Goal: Task Accomplishment & Management: Complete application form

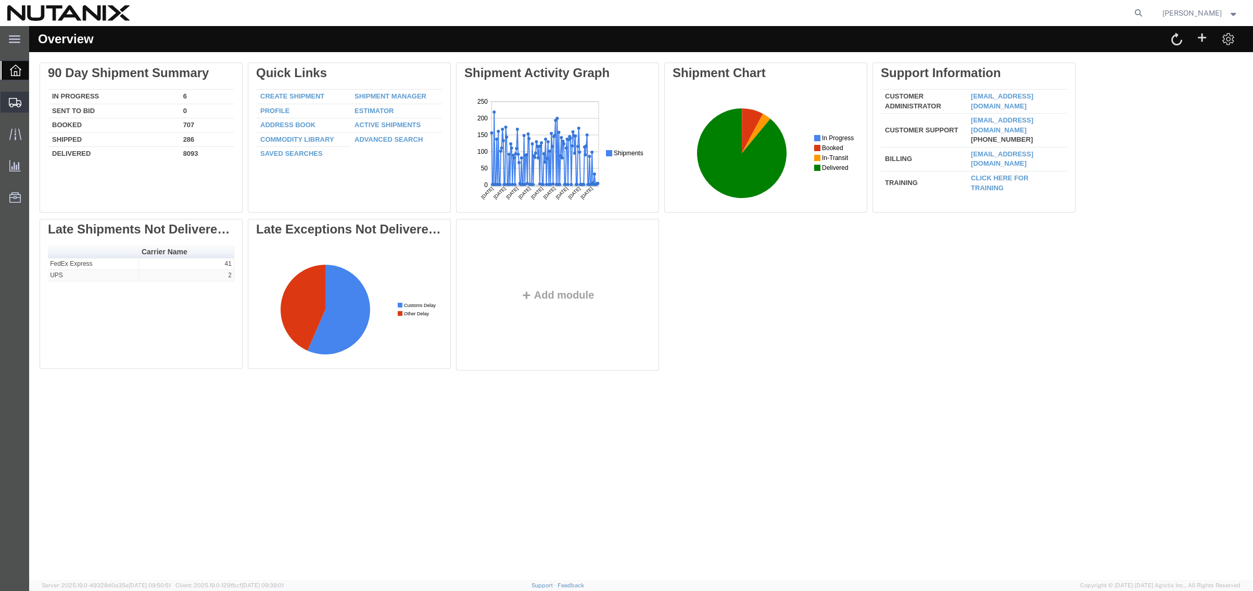
click at [0, 0] on span "Shipment Manager" at bounding box center [0, 0] width 0 height 0
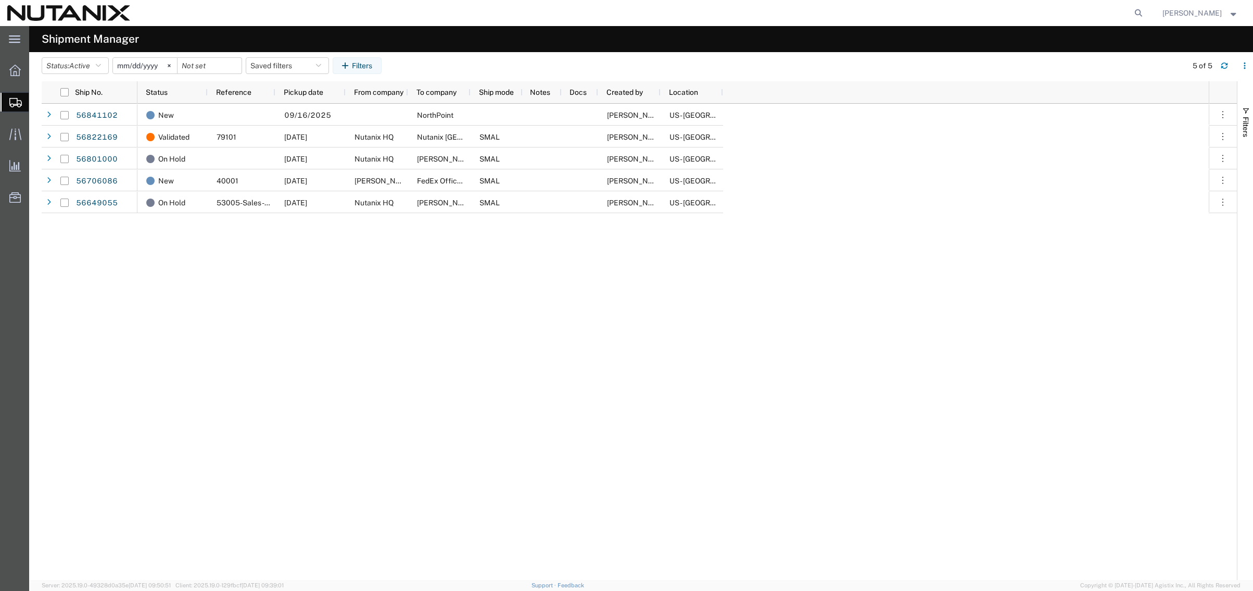
click at [225, 332] on div "New 09/16/2025 NorthPoint Stephanie Guadron US - San Jose Validated 79101 09/15…" at bounding box center [673, 342] width 1072 height 476
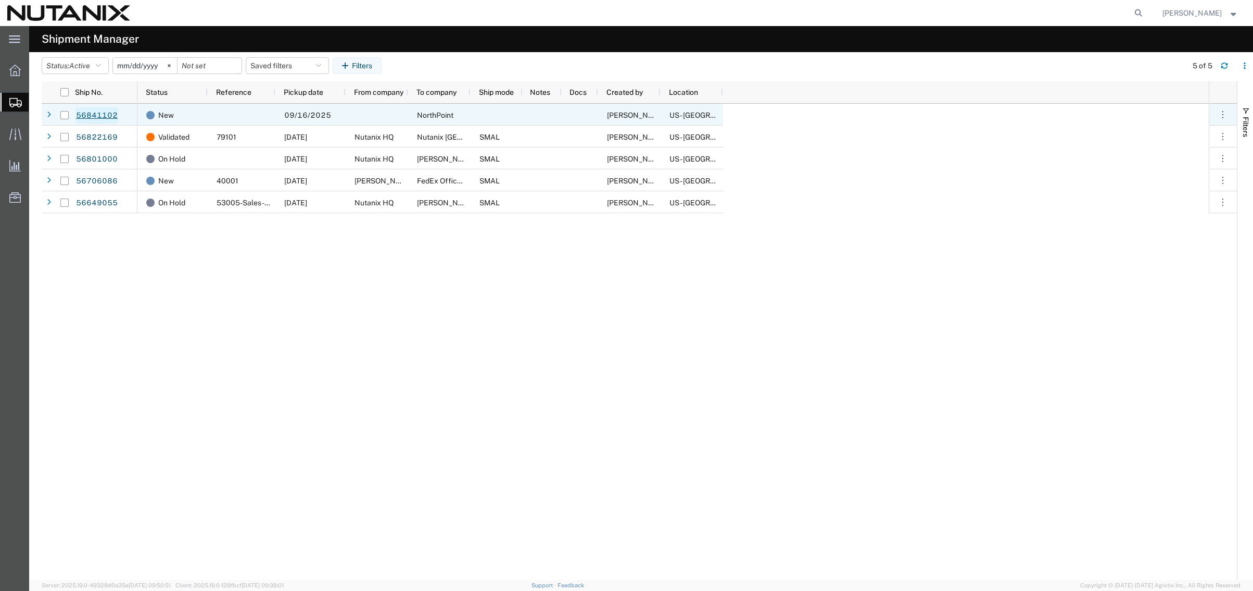
click at [92, 108] on link "56841102" at bounding box center [97, 115] width 43 height 17
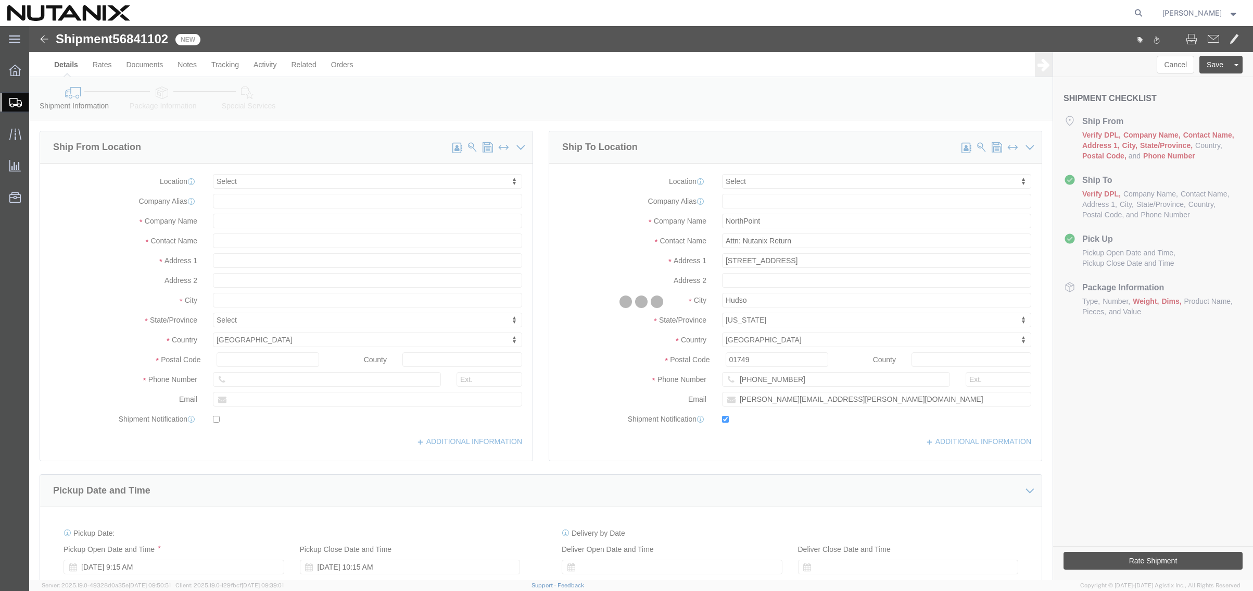
select select
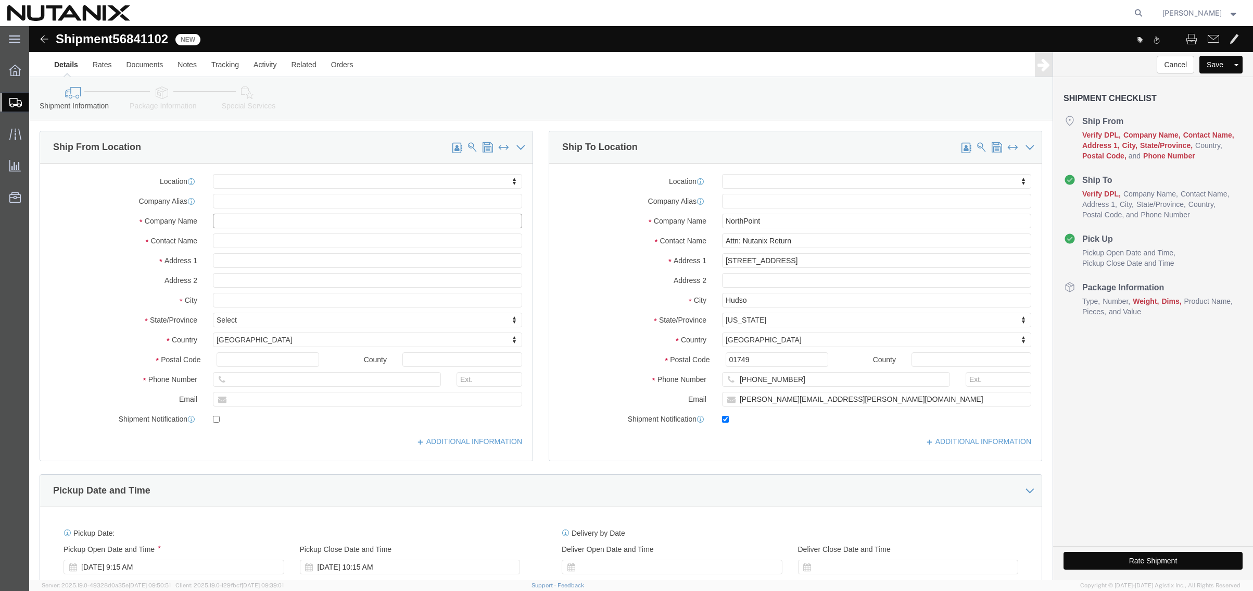
click input "text"
paste input "Cristina Marin"
type input "Cristina Marin"
click input "text"
paste input "Cristina Marin"
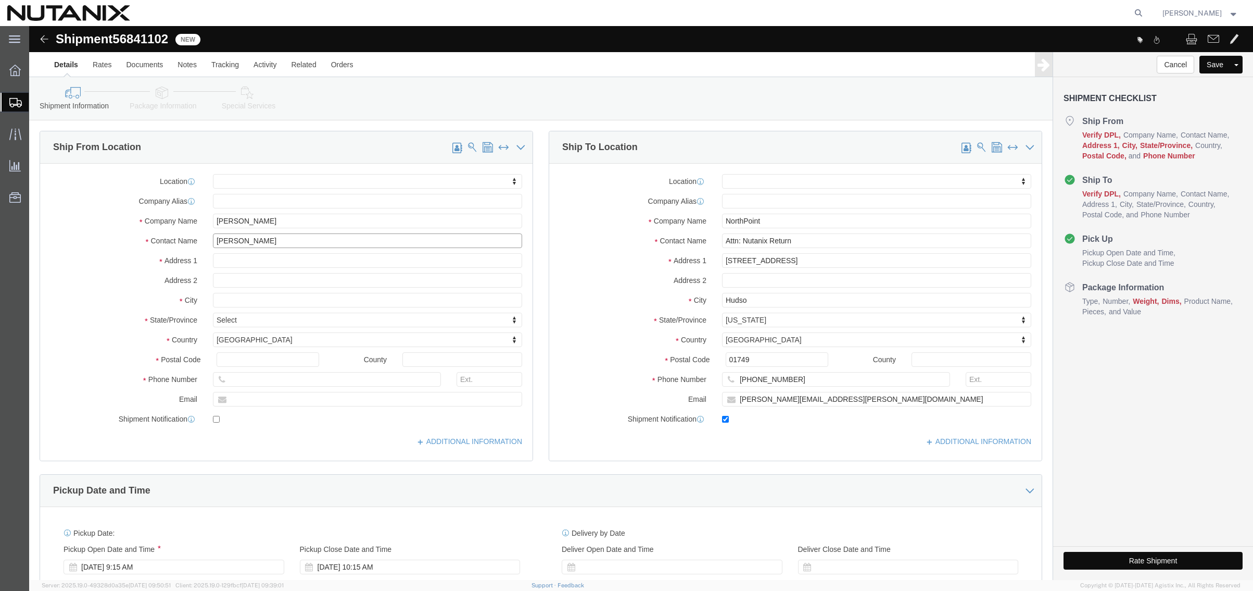
type input "Cristina Marin"
click input "text"
paste input "100 University Ave"
type input "100 University Ave"
select select
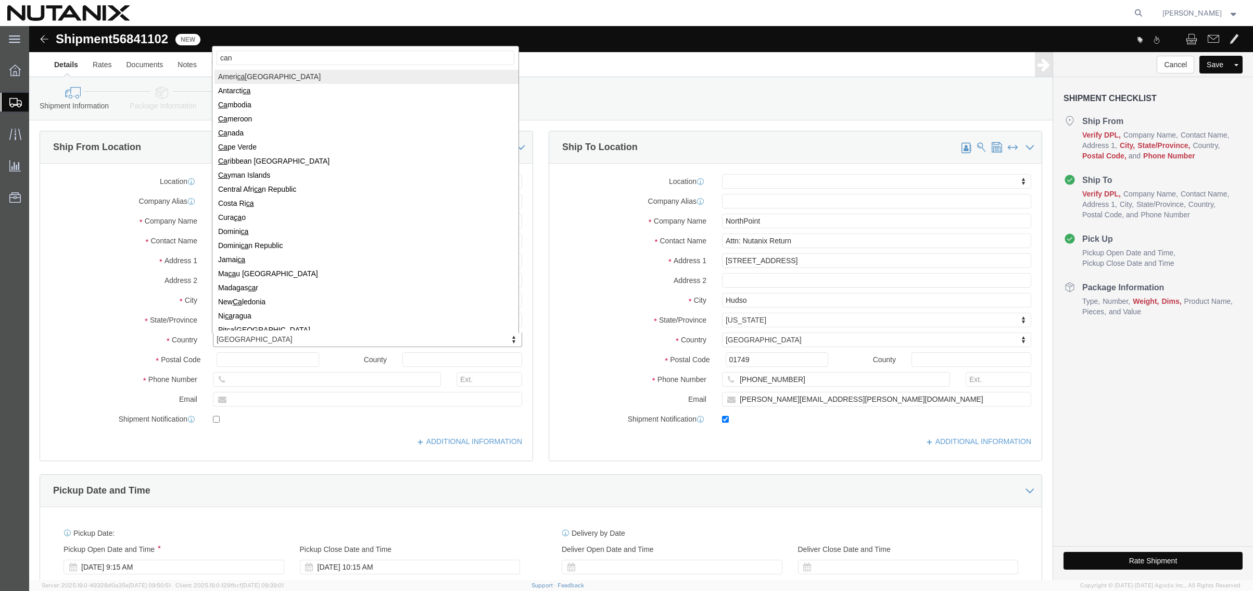
type input "cana"
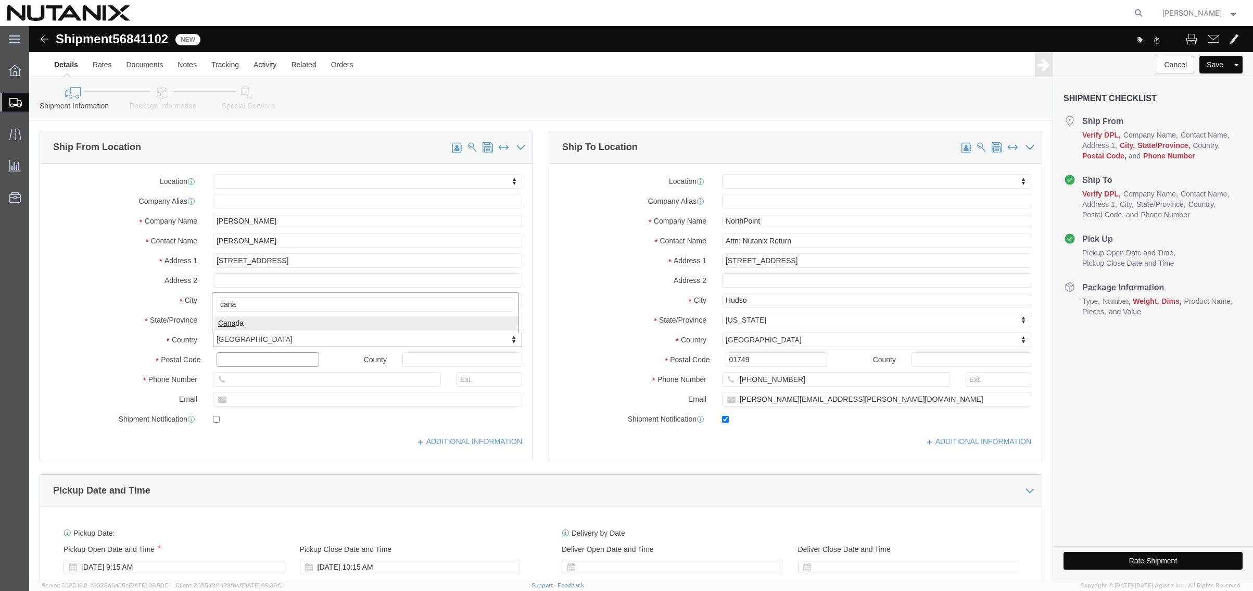
select select
select select "CA"
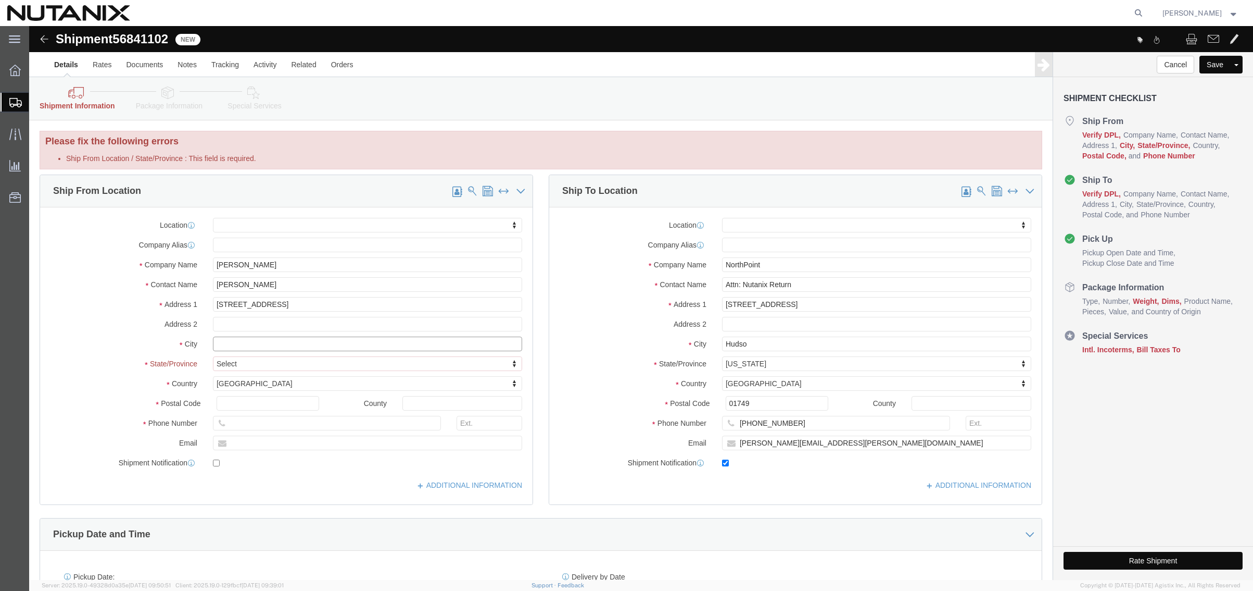
click input "text"
paste input "Toronto"
type input "Toronto"
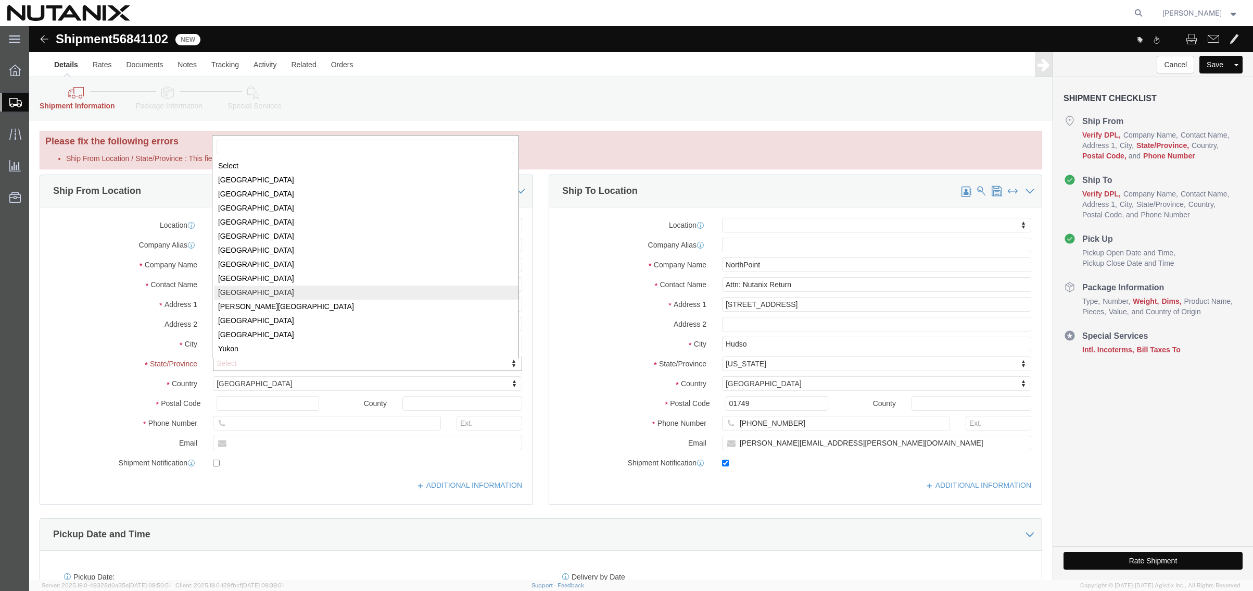
select select
select select "ON"
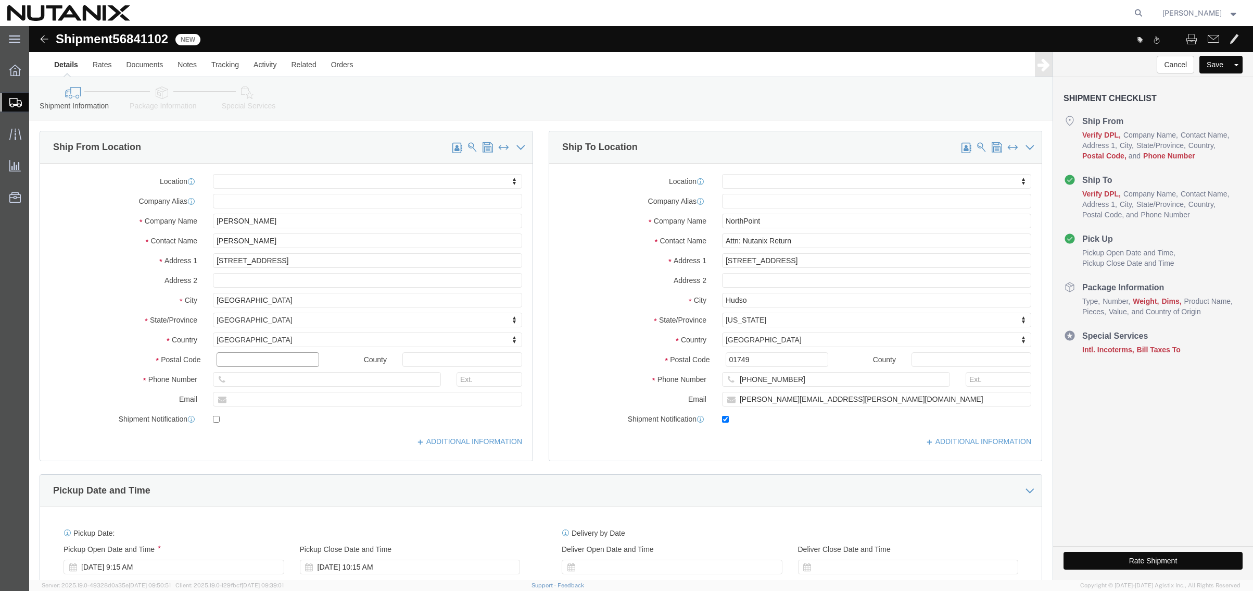
click input "text"
paste input "M5J 2Y1"
type input "M5J 2Y1"
select select
click input "text"
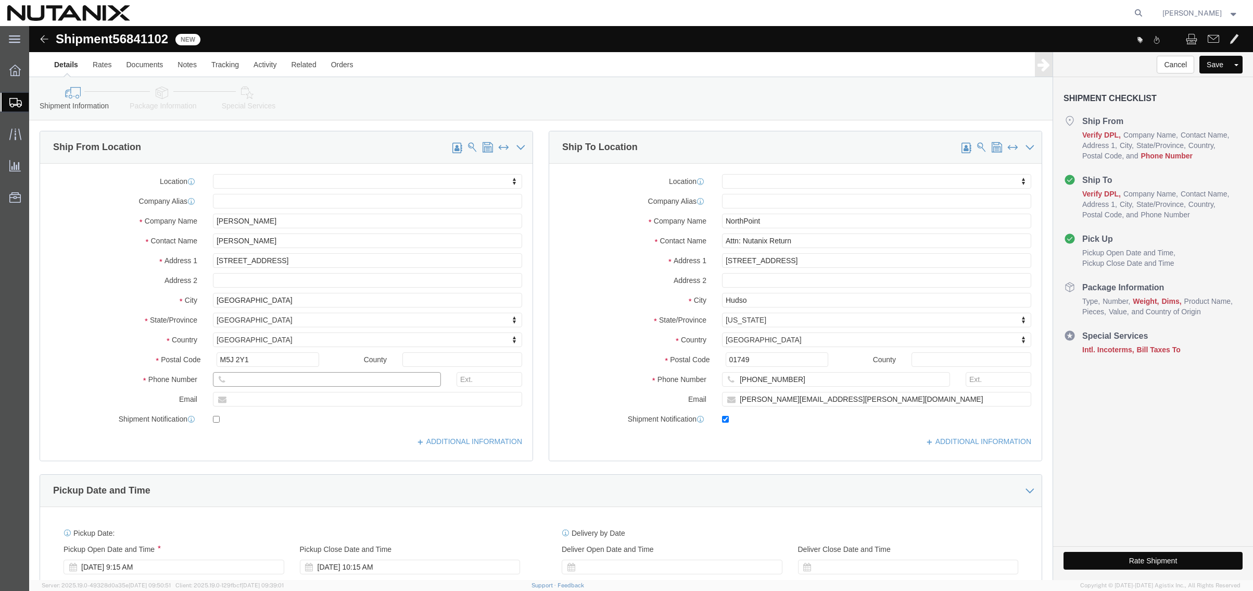
paste input "4162683909"
type input "4162683909"
click input "text"
click div "Location My Profile Location AE - Dubai City AU - Australia DE - Munchen DE - O…"
click input "text"
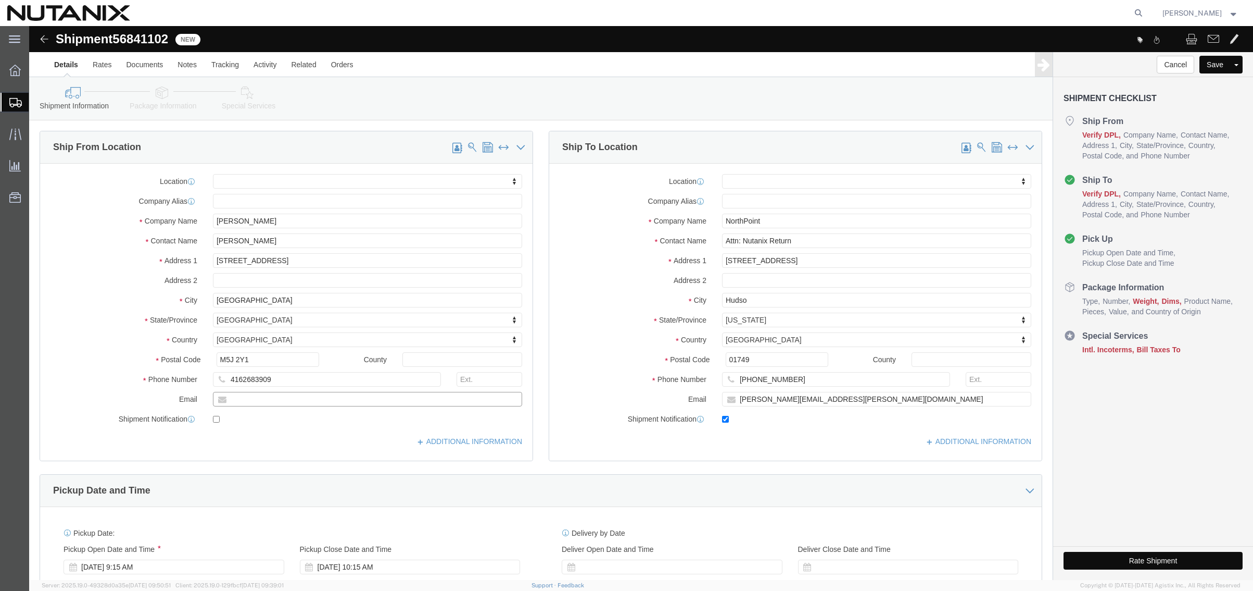
paste input "cristina.marin@nutanix.com"
type input "cristina.marin@nutanix.com"
checkbox input "true"
click div "Ship To Location Location My Profile Location AE - Dubai City AU - Australia DE…"
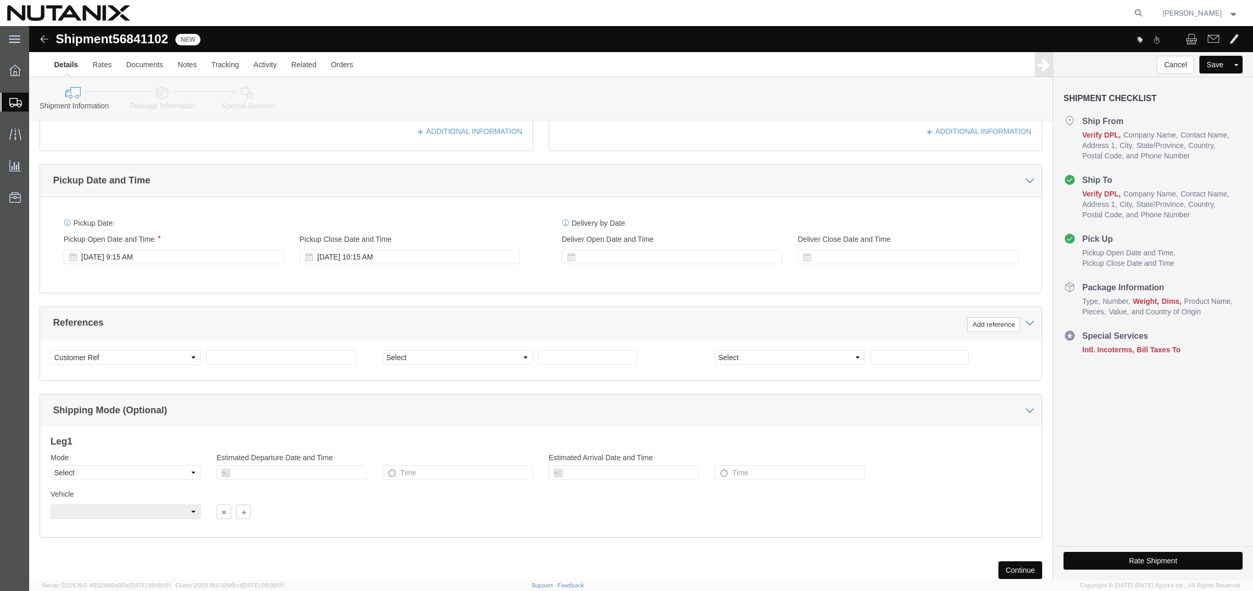
scroll to position [312, 0]
click div "Sep 17 2025 9:15 AM"
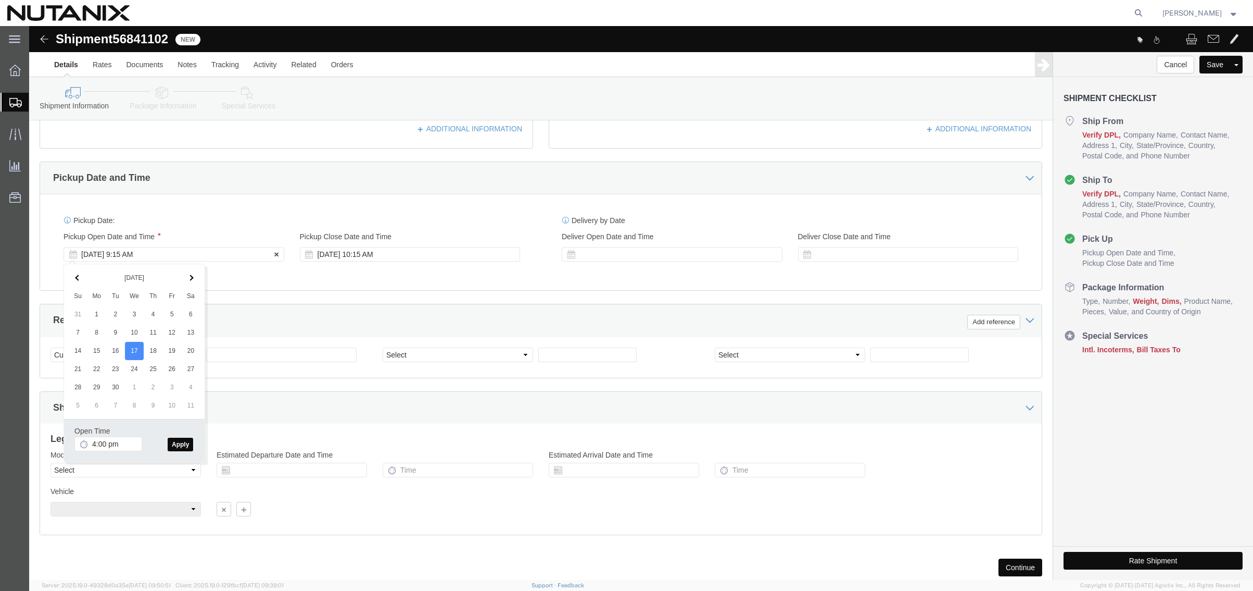
type input "4:00 PM"
click button "Apply"
click input "text"
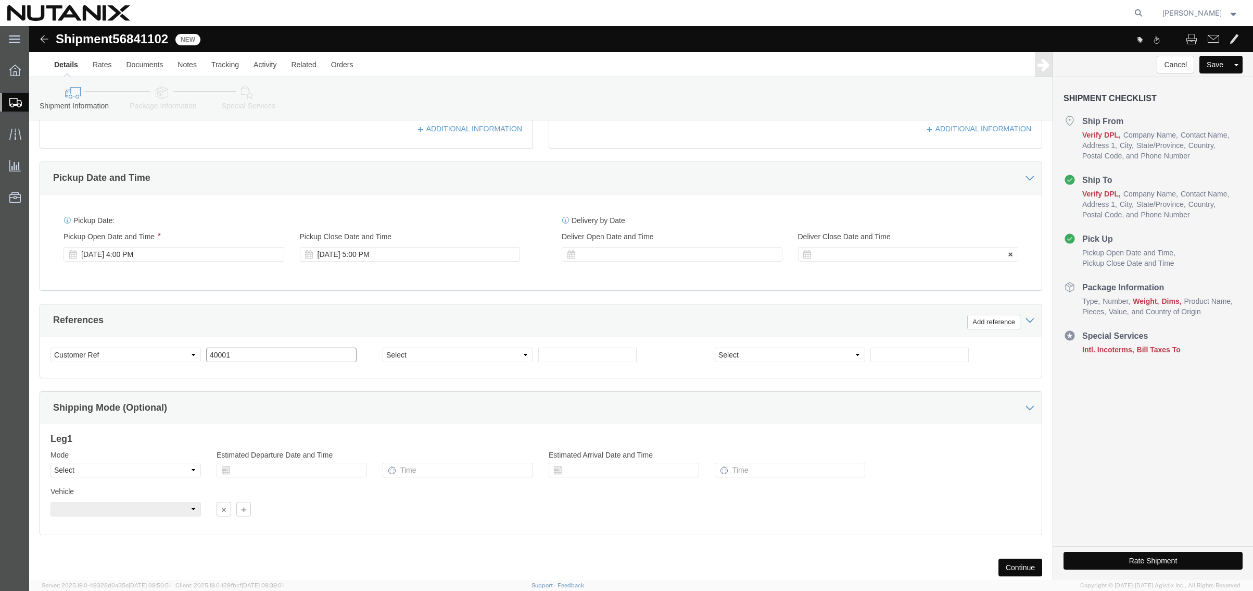
type input "40001"
select select "PURCHORD"
type input "Return Merchandise"
click select "Select Air Less than Truckload Multi-Leg Ocean Freight Rail Small Parcel Truckl…"
select select "SMAL"
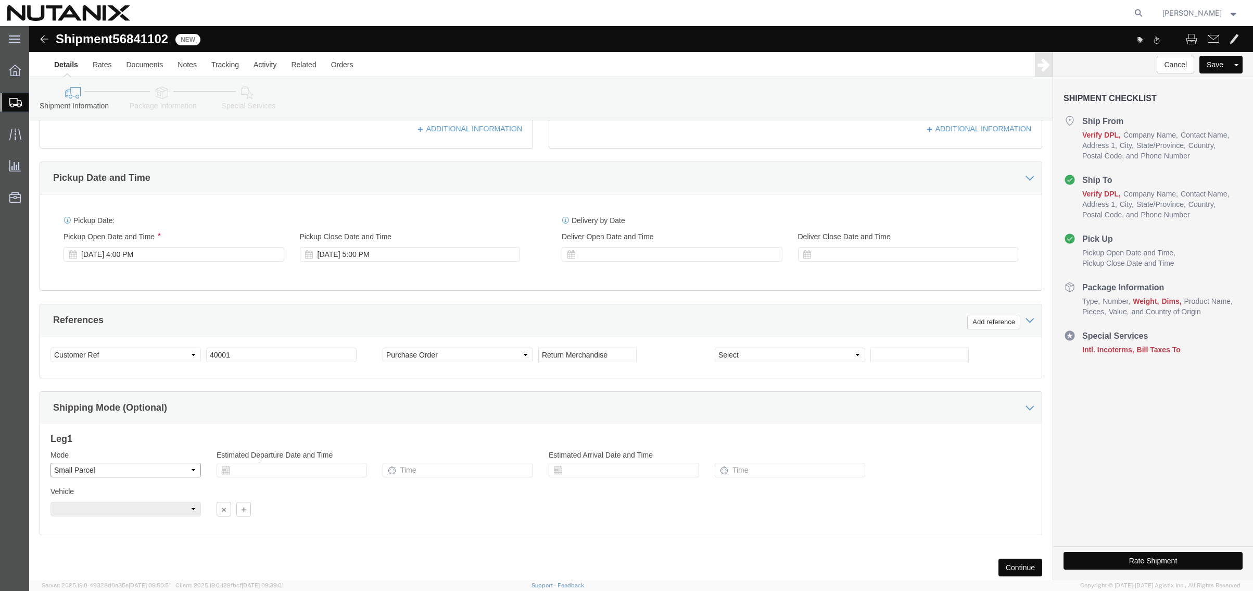
click select "Select Air Less than Truckload Multi-Leg Ocean Freight Rail Small Parcel Truckl…"
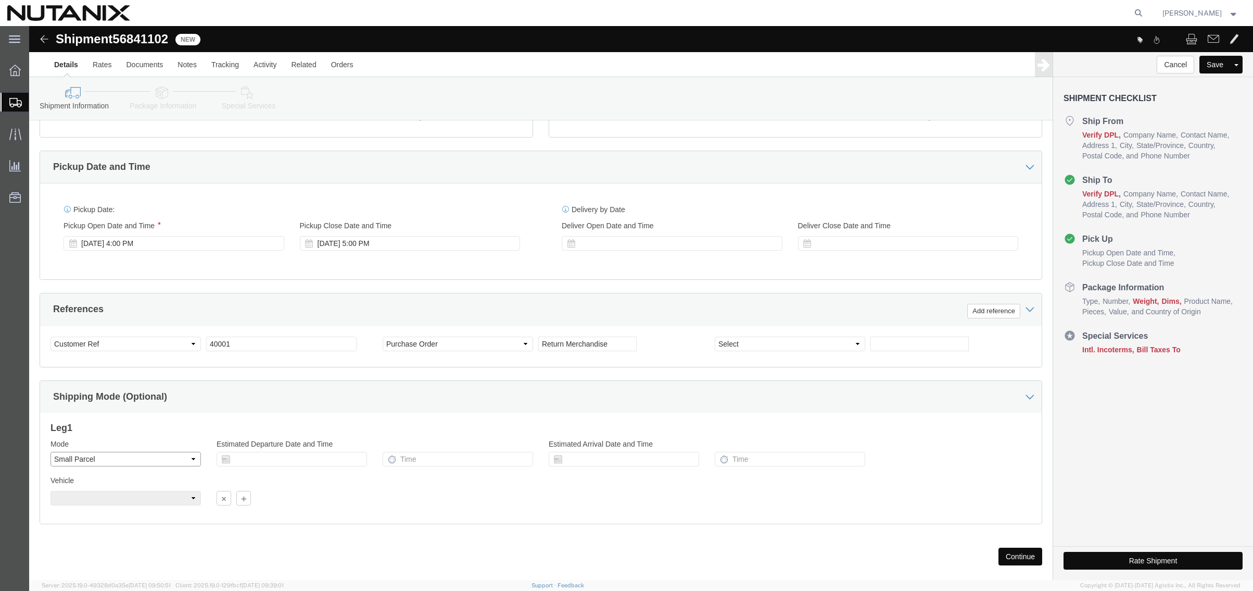
scroll to position [341, 0]
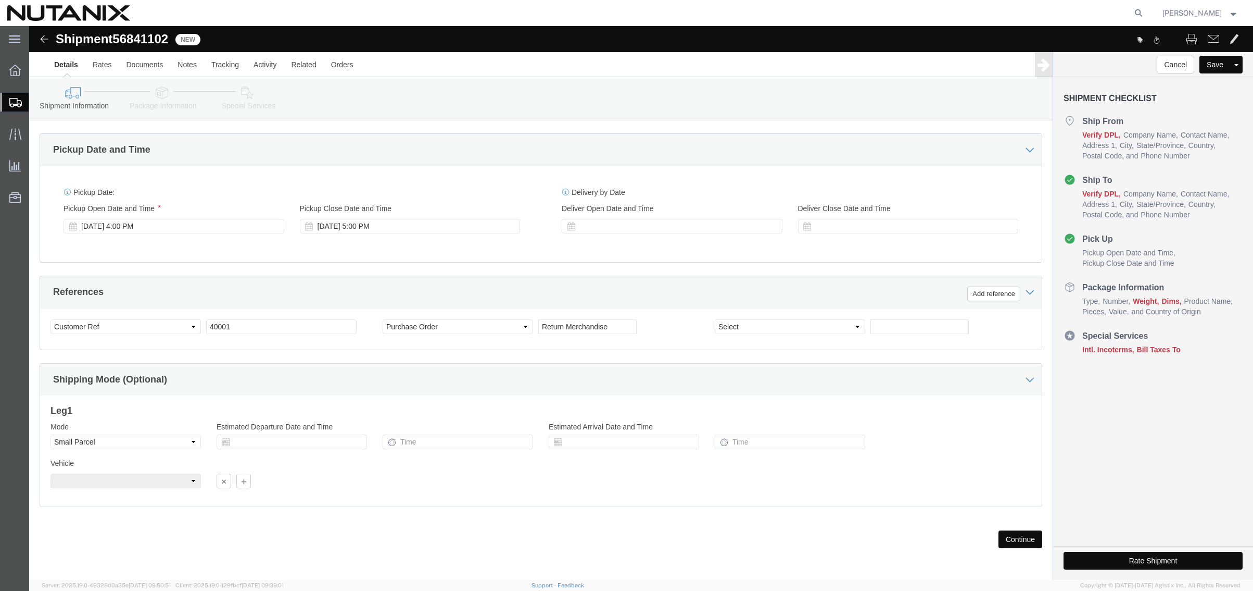
click button "Continue"
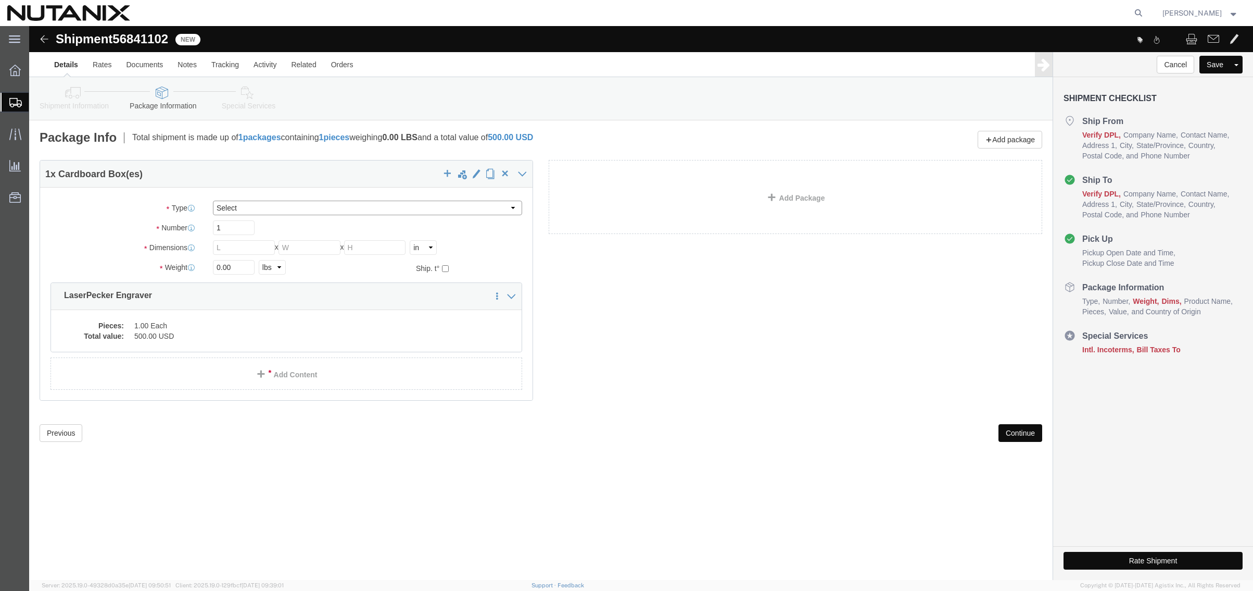
click select "Select Envelope Large Box Medium Box PAK Rack Small Box Tube Your Packaging"
select select "YRPK"
click select "Select Envelope Large Box Medium Box PAK Rack Small Box Tube Your Packaging"
click input "text"
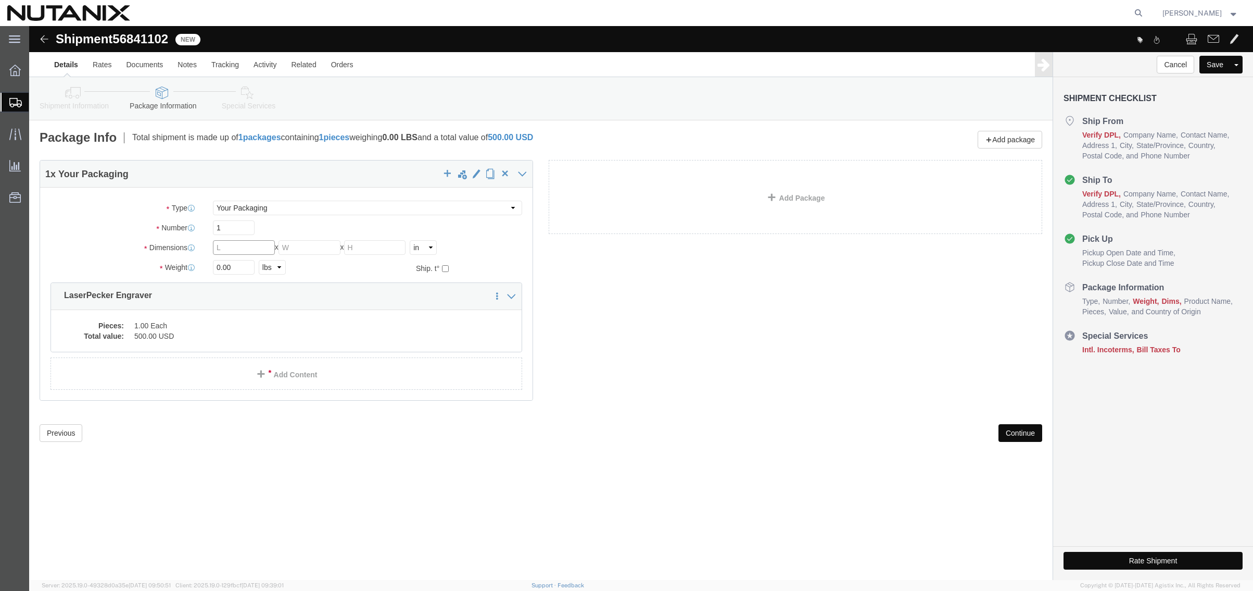
click input "text"
type input "18"
type input "12"
click input "0.00"
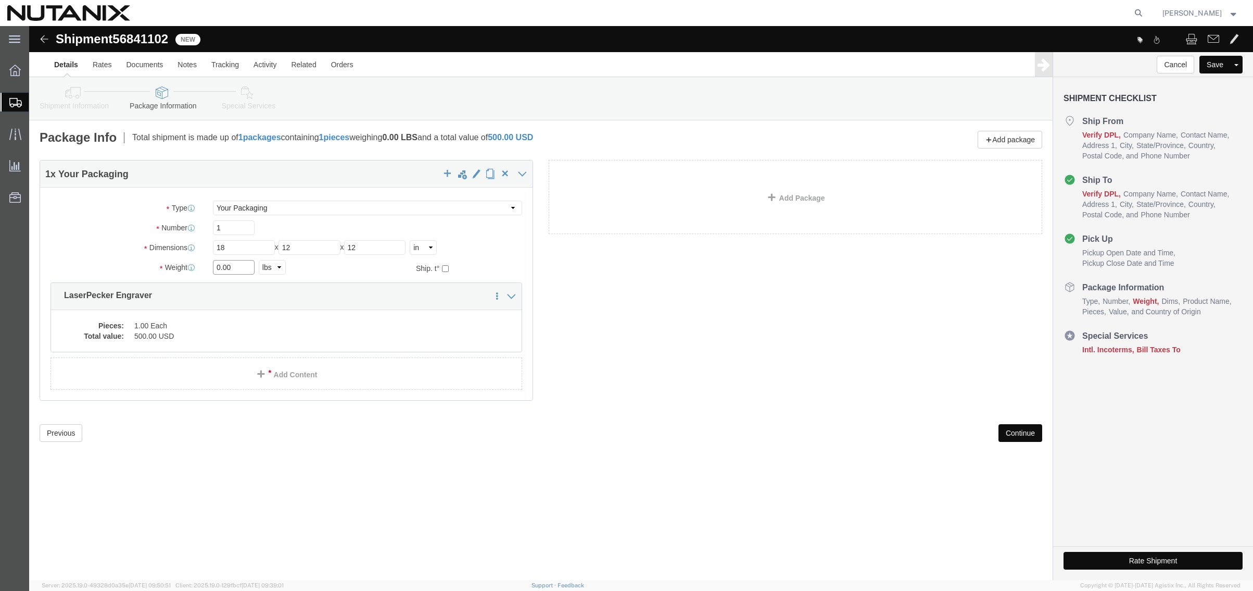
drag, startPoint x: 213, startPoint y: 242, endPoint x: 119, endPoint y: 234, distance: 94.6
click div "Weight 0.00 Select kgs lbs Ship. t°"
type input "5"
click dd "500.00 USD"
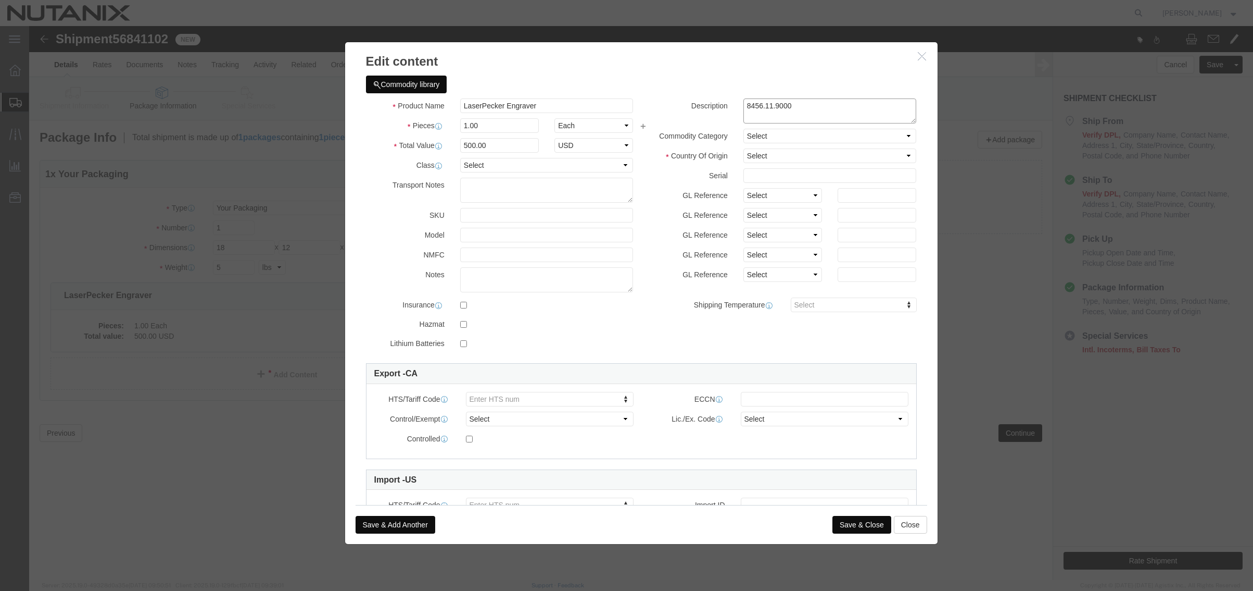
drag, startPoint x: 766, startPoint y: 81, endPoint x: 648, endPoint y: 83, distance: 117.7
click div "Description 8456.11.9000"
drag, startPoint x: 478, startPoint y: 370, endPoint x: 484, endPoint y: 369, distance: 5.8
type input "8456119000"
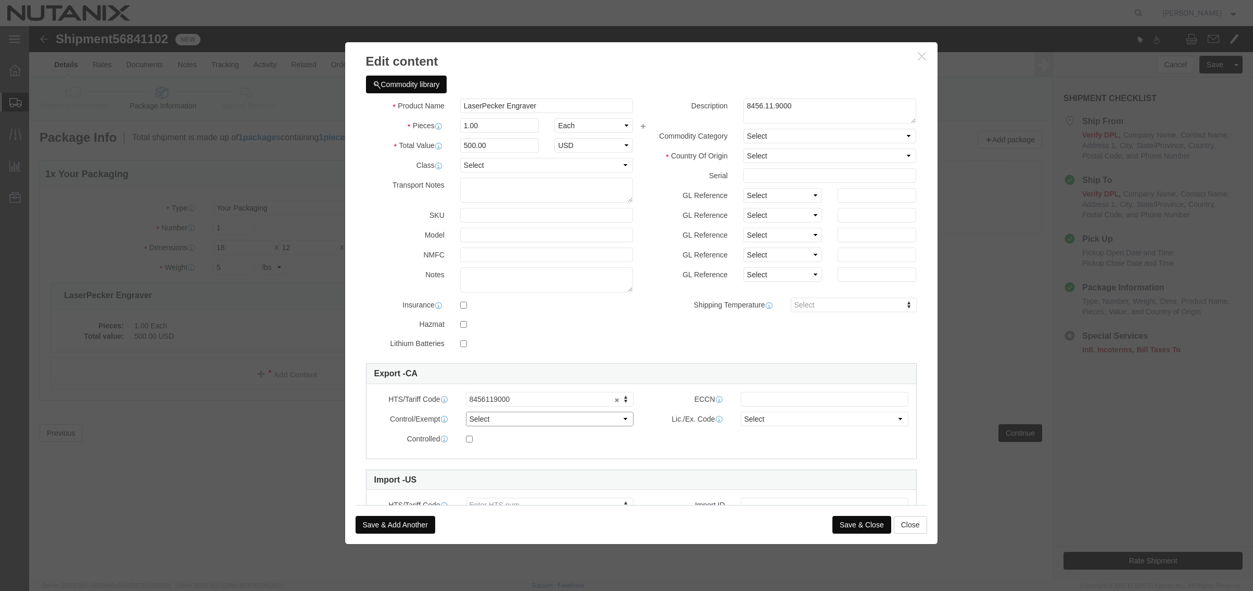
click select "Select ATF BIS DEA EPA FDA FTR ITAR OFAC Other (OPA)"
select select "FTR"
click select "Select ATF BIS DEA EPA FDA FTR ITAR OFAC Other (OPA)"
click select "Select 30.2(d)(2) 30.36 30.37(a) 30.37(f) 30.37(g) 30.37(h) 30.37(i) 30.37(j) 3…"
select select "30.37(a)"
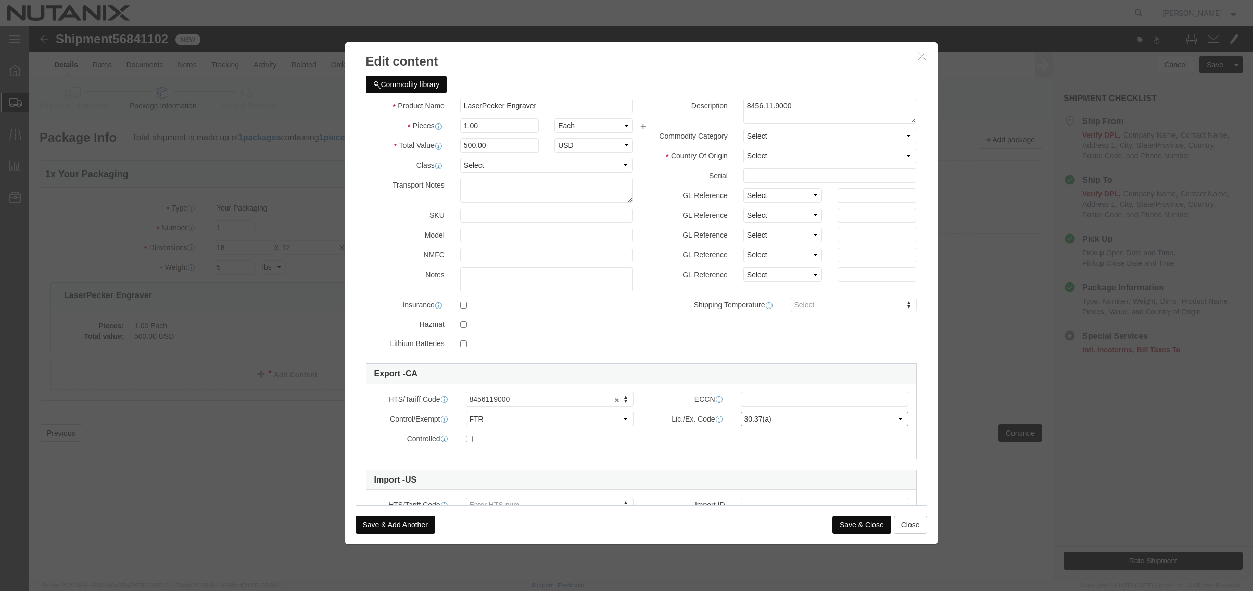
click select "Select 30.2(d)(2) 30.36 30.37(a) 30.37(f) 30.37(g) 30.37(h) 30.37(i) 30.37(j) 3…"
drag, startPoint x: 767, startPoint y: 82, endPoint x: 618, endPoint y: 78, distance: 148.5
click div "Description 8456.11.9000"
drag, startPoint x: 478, startPoint y: 80, endPoint x: 356, endPoint y: 58, distance: 123.8
click div "Commodity library Product Name LaserPecker Engraver Pieces 1.00 Select Bag Barr…"
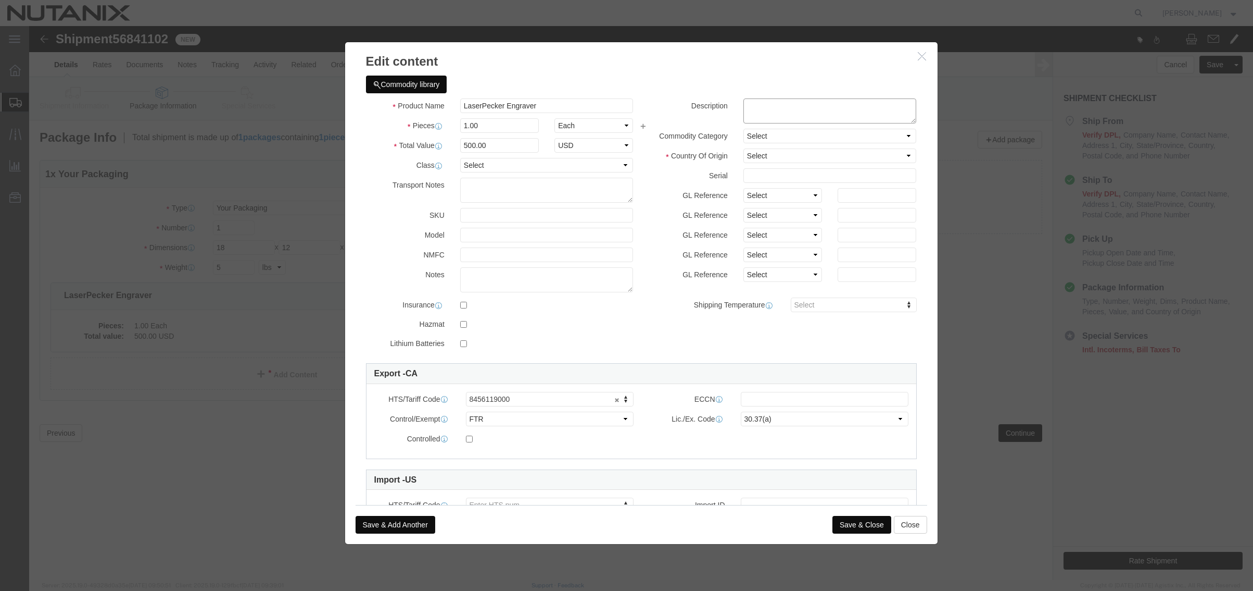
click textarea "8456.11.9000"
paste textarea "LaserPecker Engraver"
type textarea "LaserPecker Engraver"
click select "Select Afghanistan Åland Islands Albania Algeria American Samoa Andorra Angola …"
select select "CN"
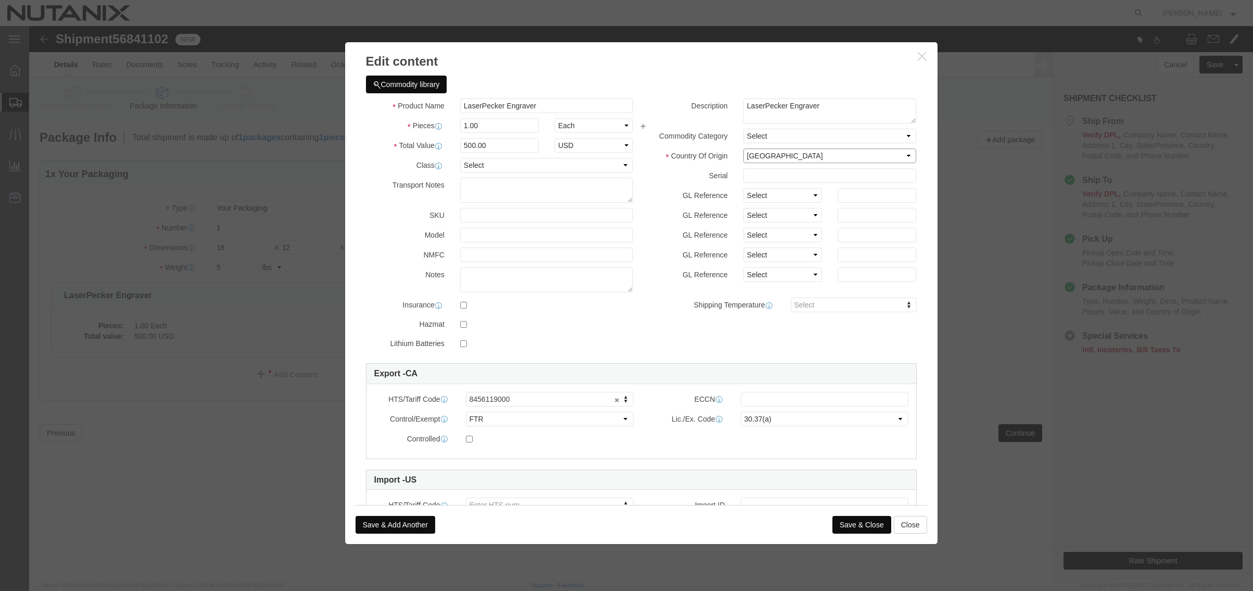
click select "Select Afghanistan Åland Islands Albania Algeria American Samoa Andorra Angola …"
click button "Save & Close"
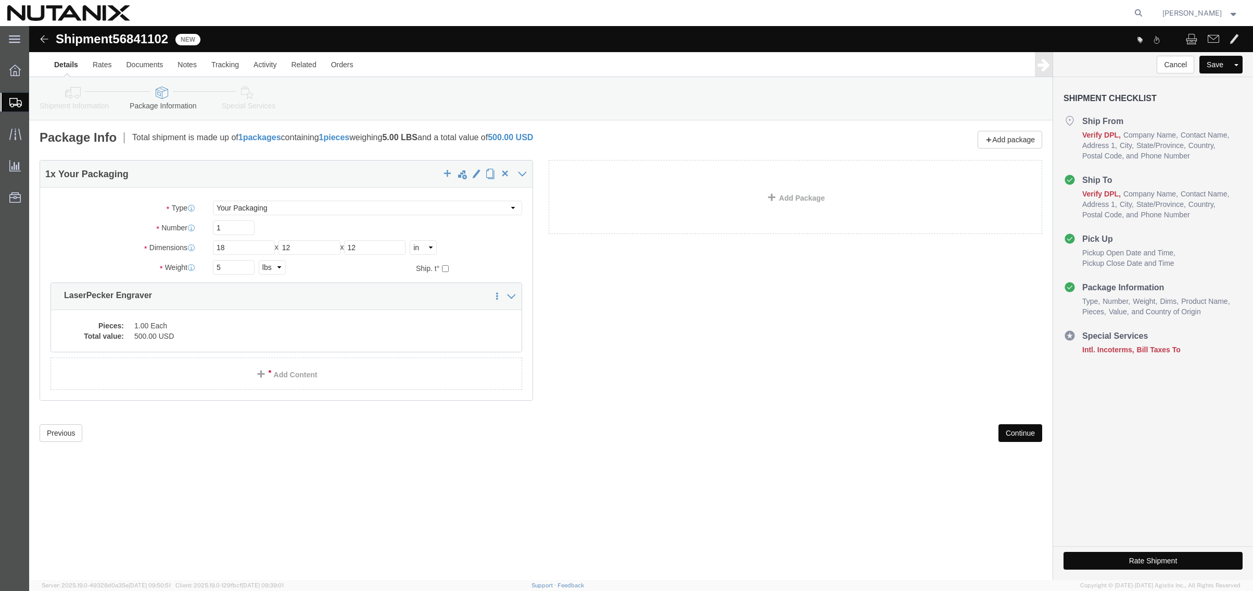
click button "Continue"
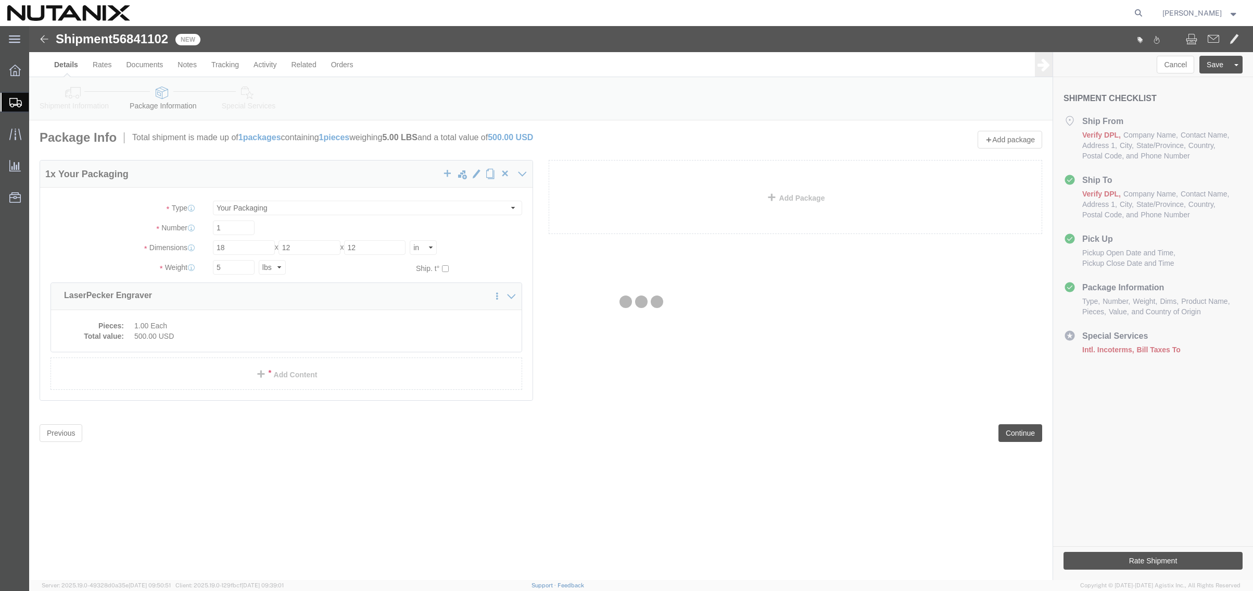
select select
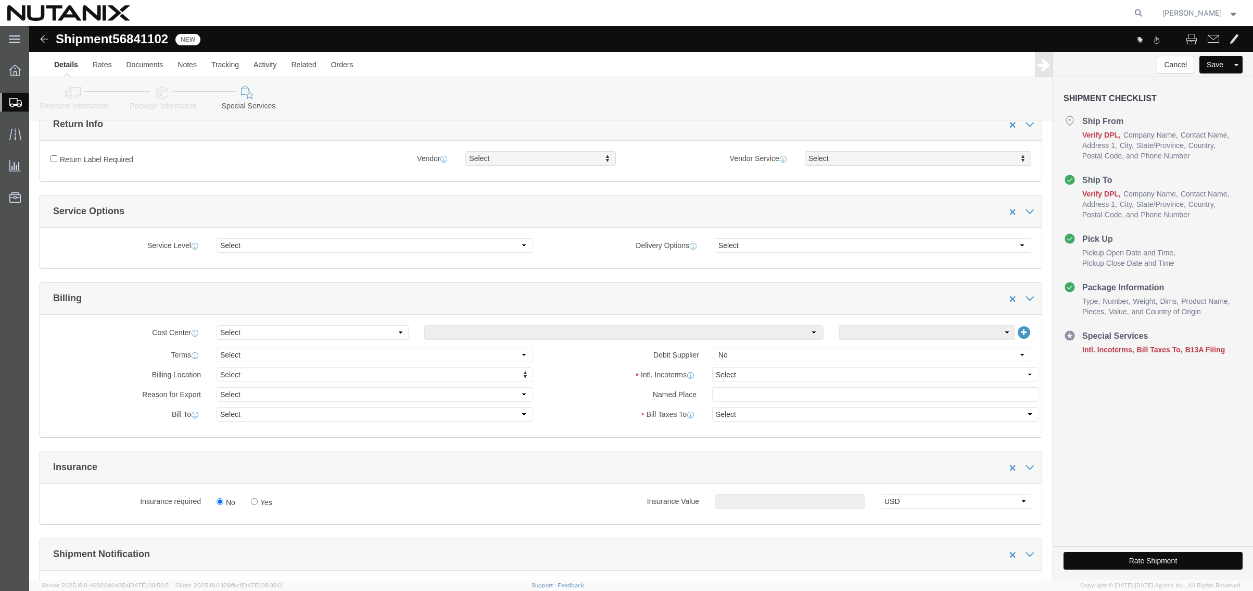
scroll to position [312, 0]
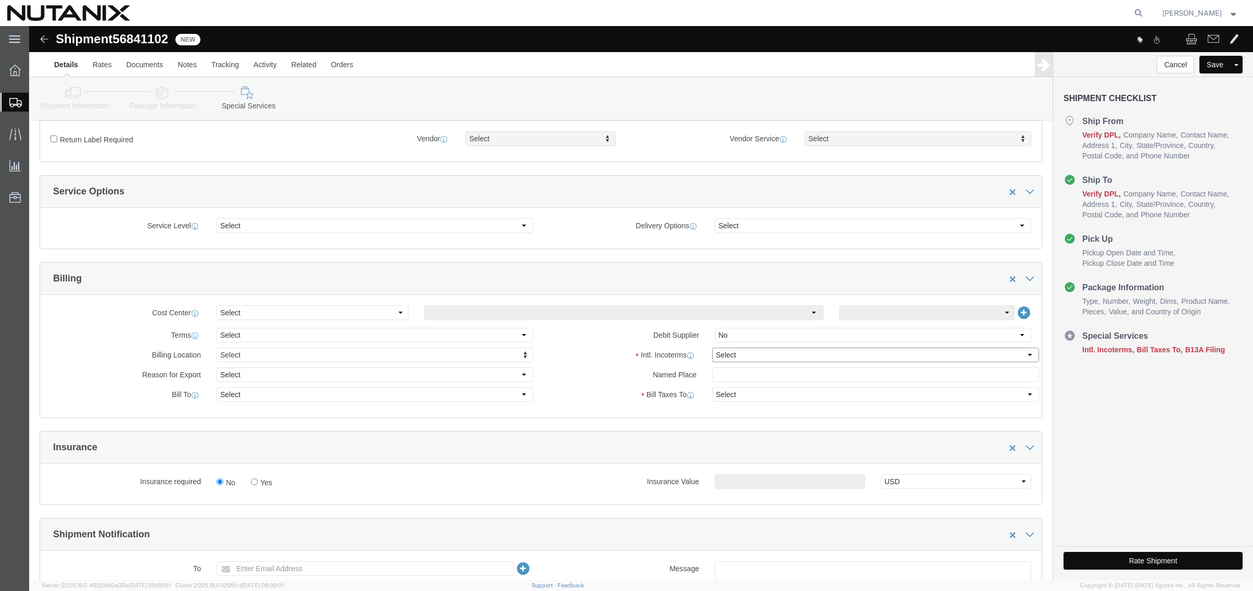
click select "Select Carriage Insurance Paid Carriage Paid To Cost and Freight Cost Insurance…"
select select "DDP"
click select "Select Carriage Insurance Paid Carriage Paid To Cost and Freight Cost Insurance…"
select select "SHIP"
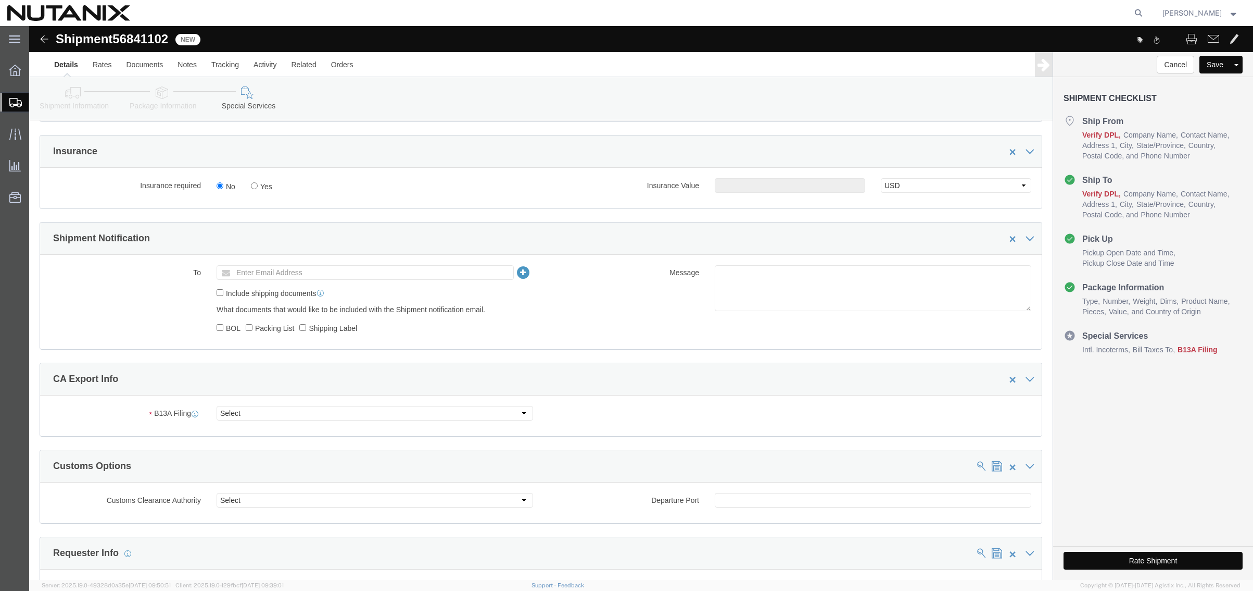
scroll to position [625, 0]
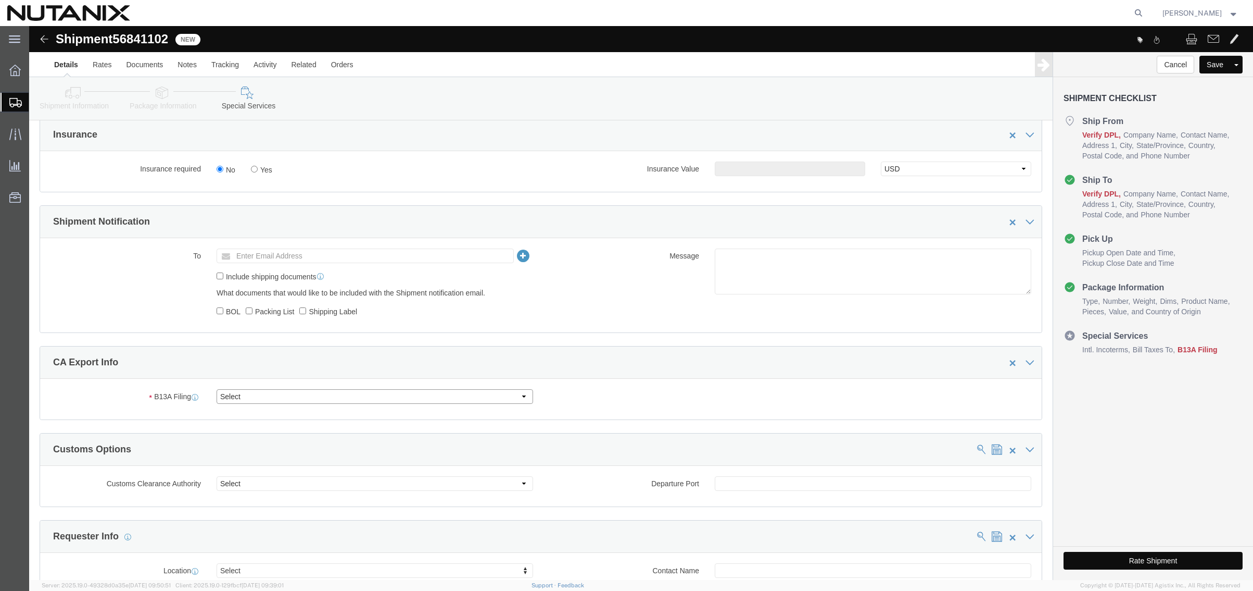
click select "Select Filed Electronically Manually Attached Not Required Summary Reporting"
select select "NOT_REQUIRED"
click select "Select Filed Electronically Manually Attached Not Required Summary Reporting"
click select "Select 01 02 03 04 05 06 07 08 10 11 12 13 14 15 16"
select select "01"
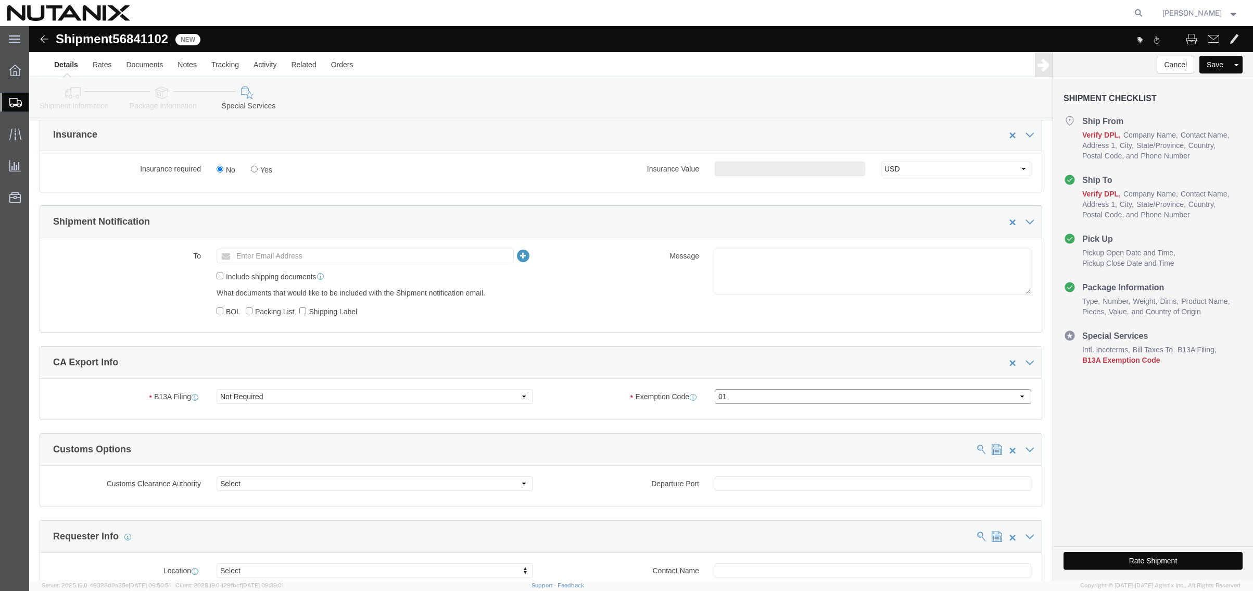
click select "Select 01 02 03 04 05 06 07 08 10 11 12 13 14 15 16"
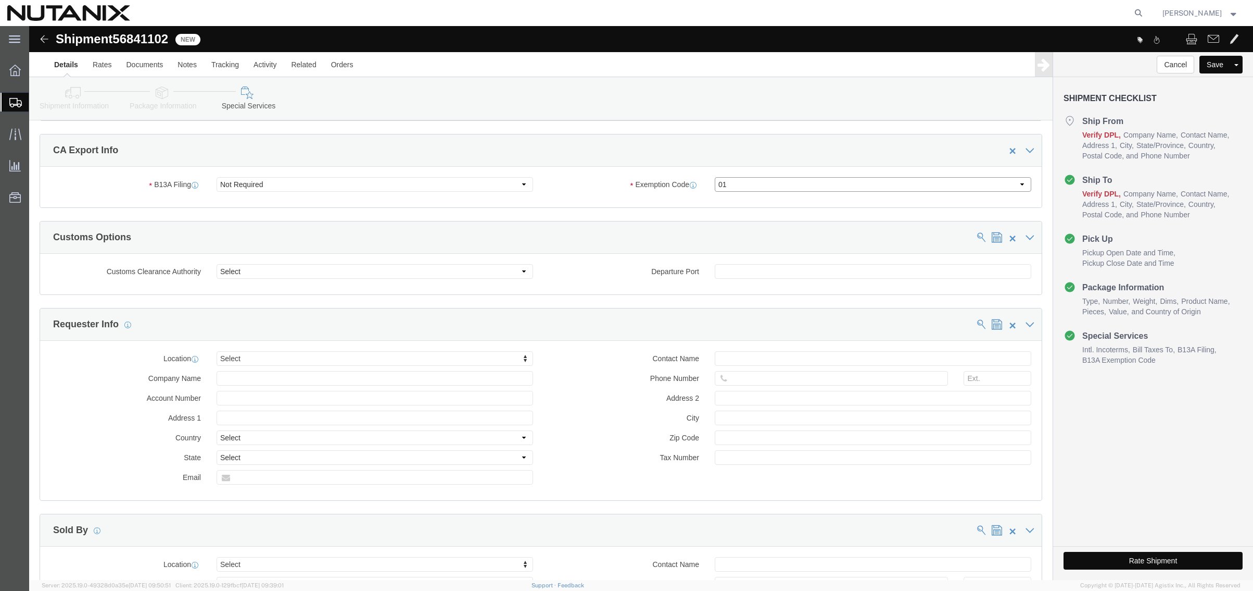
scroll to position [781, 0]
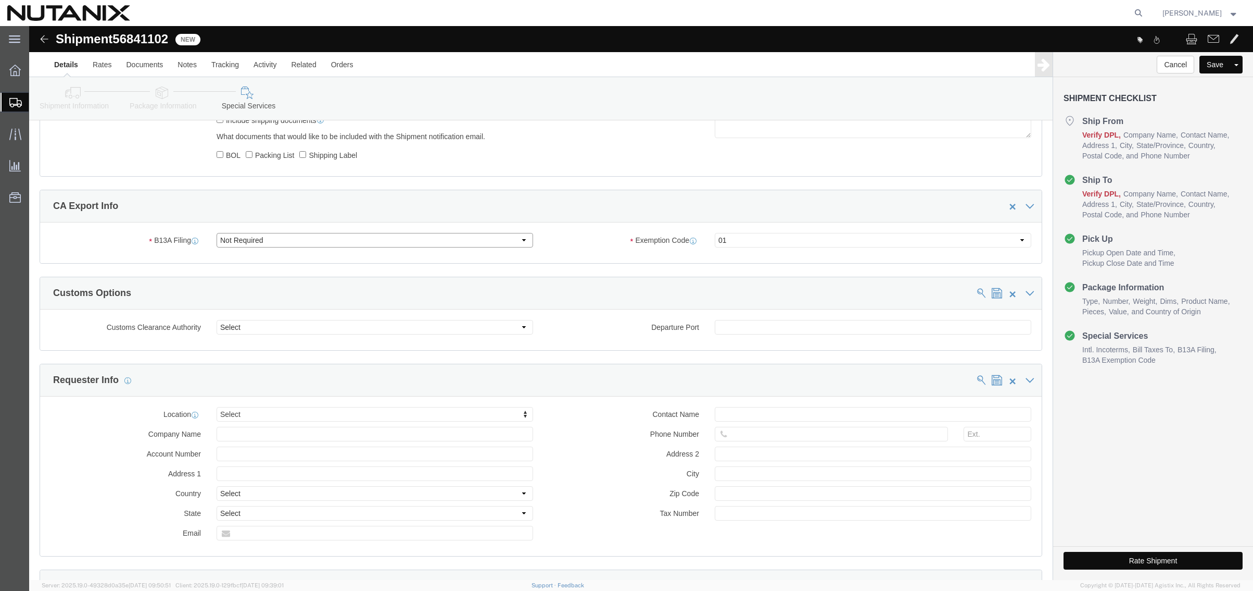
click select "Select Filed Electronically Manually Attached Not Required Summary Reporting"
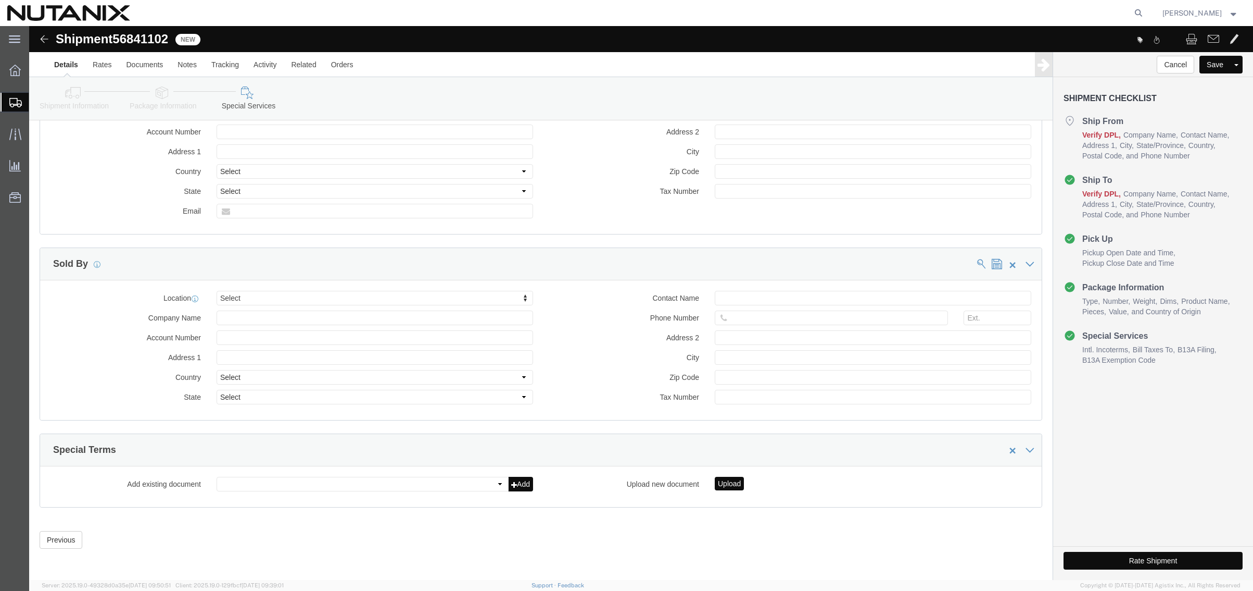
scroll to position [1104, 0]
click button "Rate Shipment"
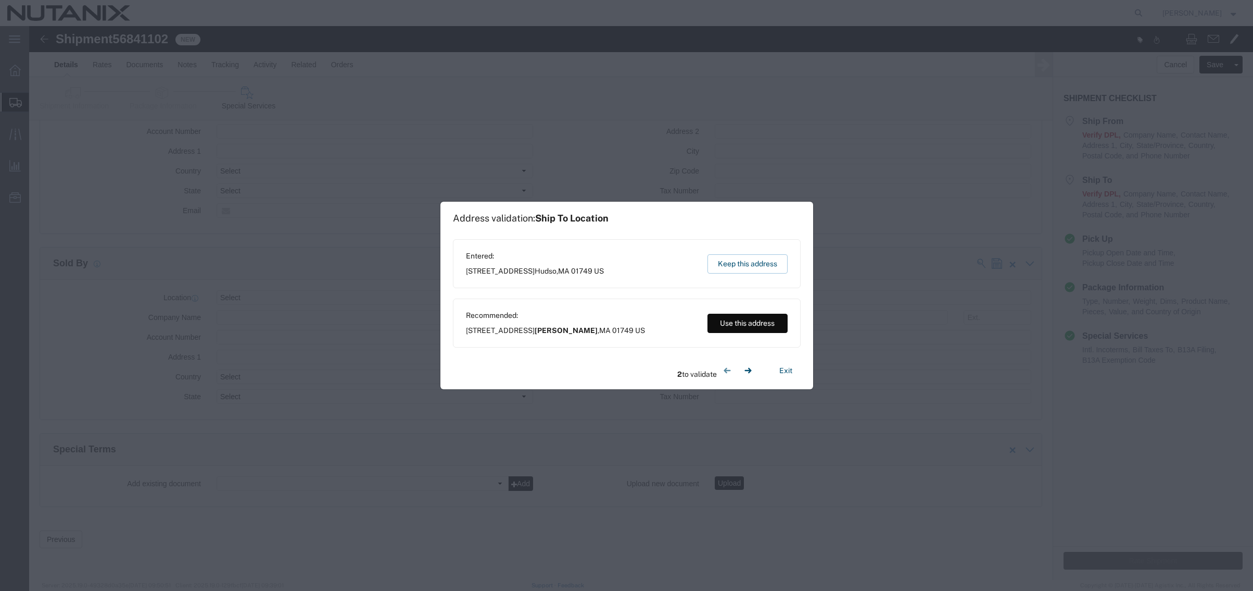
click at [732, 323] on button "Use this address" at bounding box center [748, 323] width 80 height 19
click at [738, 323] on button "Use this address" at bounding box center [748, 323] width 80 height 19
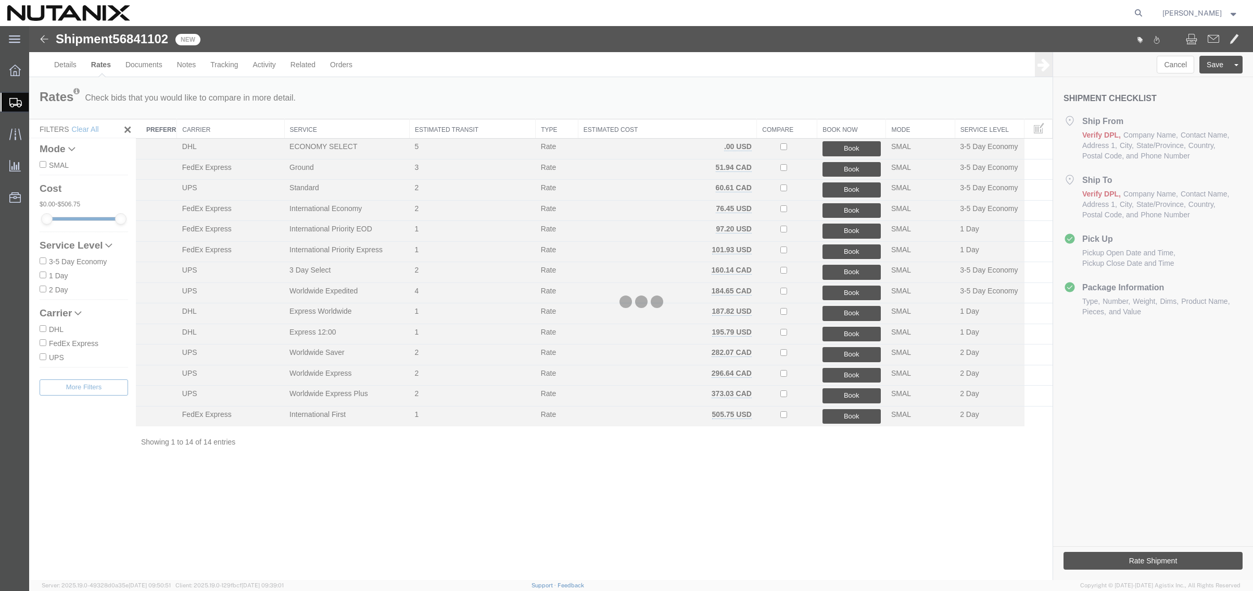
scroll to position [0, 0]
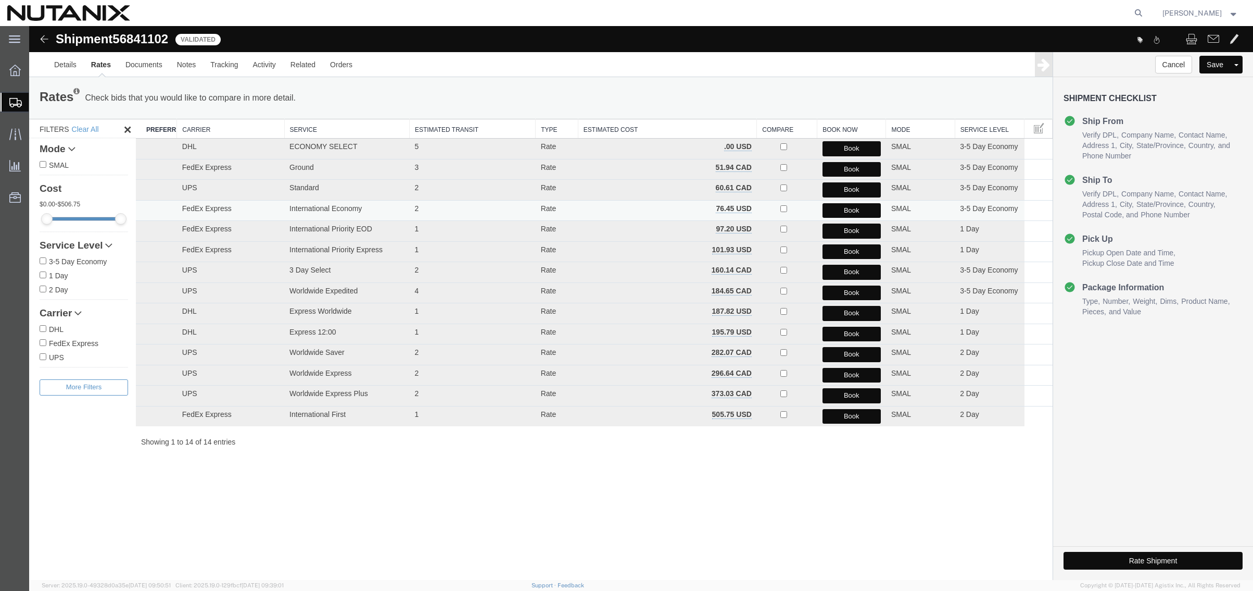
click at [834, 208] on button "Book" at bounding box center [852, 210] width 58 height 15
